Goal: Information Seeking & Learning: Learn about a topic

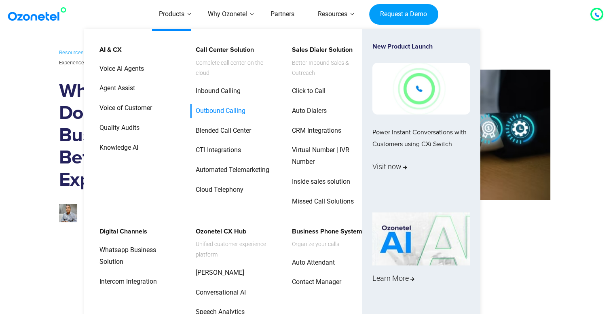
click at [225, 110] on link "Outbound Calling" at bounding box center [218, 111] width 56 height 14
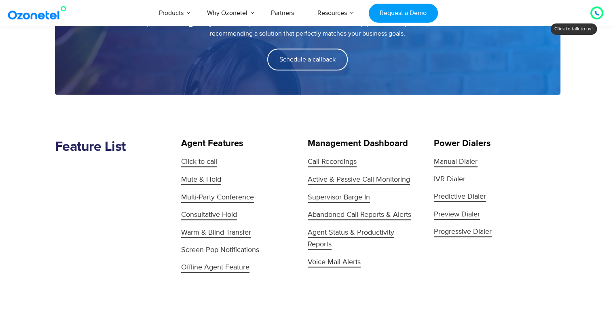
scroll to position [743, 0]
